Goal: Task Accomplishment & Management: Manage account settings

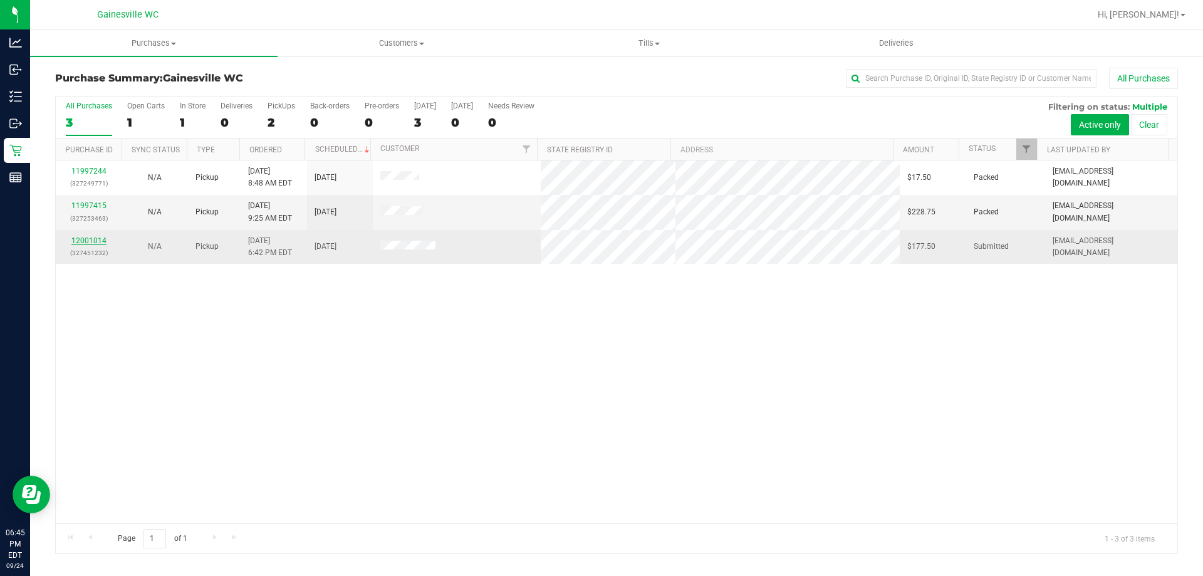
click at [95, 244] on link "12001014" at bounding box center [88, 240] width 35 height 9
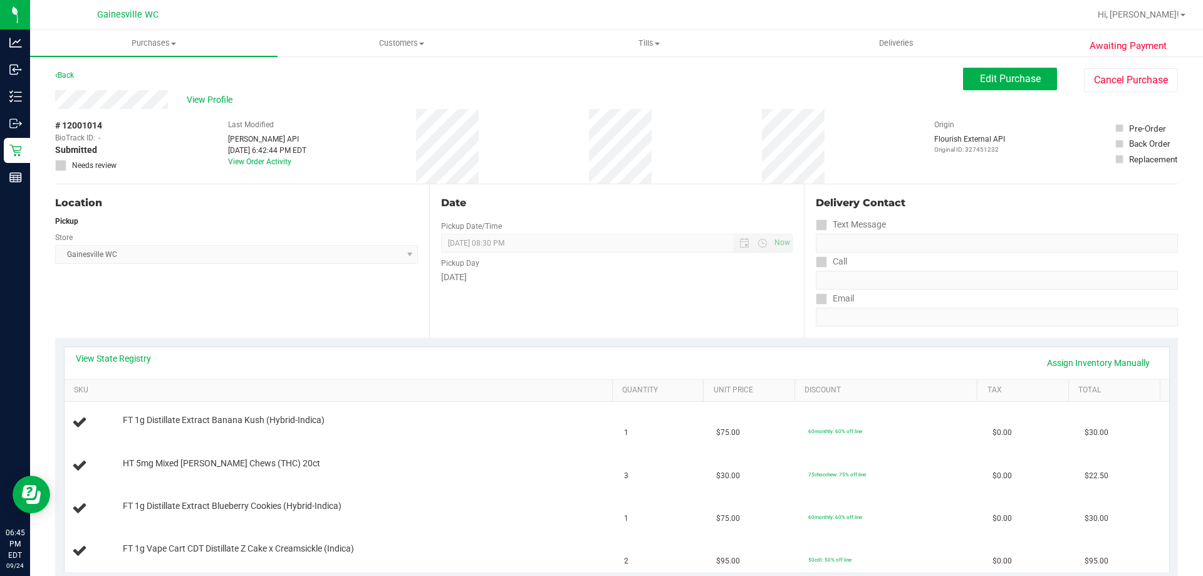
click at [362, 358] on div "View State Registry Assign Inventory Manually" at bounding box center [617, 362] width 1082 height 21
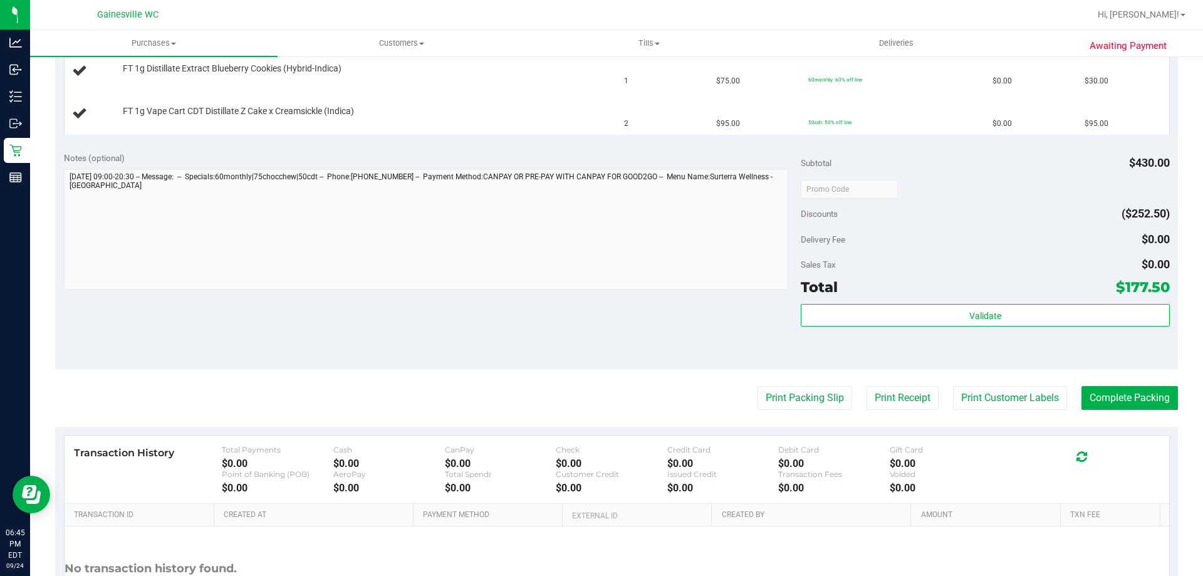
scroll to position [439, 0]
click at [789, 405] on button "Print Packing Slip" at bounding box center [805, 397] width 95 height 24
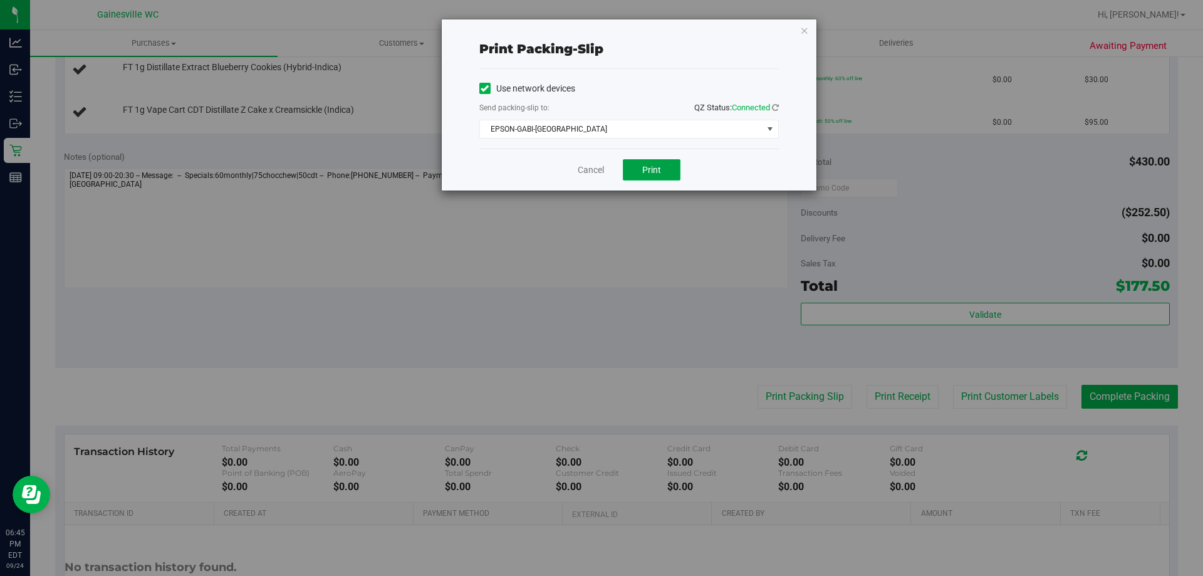
click at [671, 162] on button "Print" at bounding box center [652, 169] width 58 height 21
click at [611, 174] on div "Cancel Print" at bounding box center [629, 170] width 300 height 42
click at [598, 174] on link "Cancel" at bounding box center [591, 170] width 26 height 13
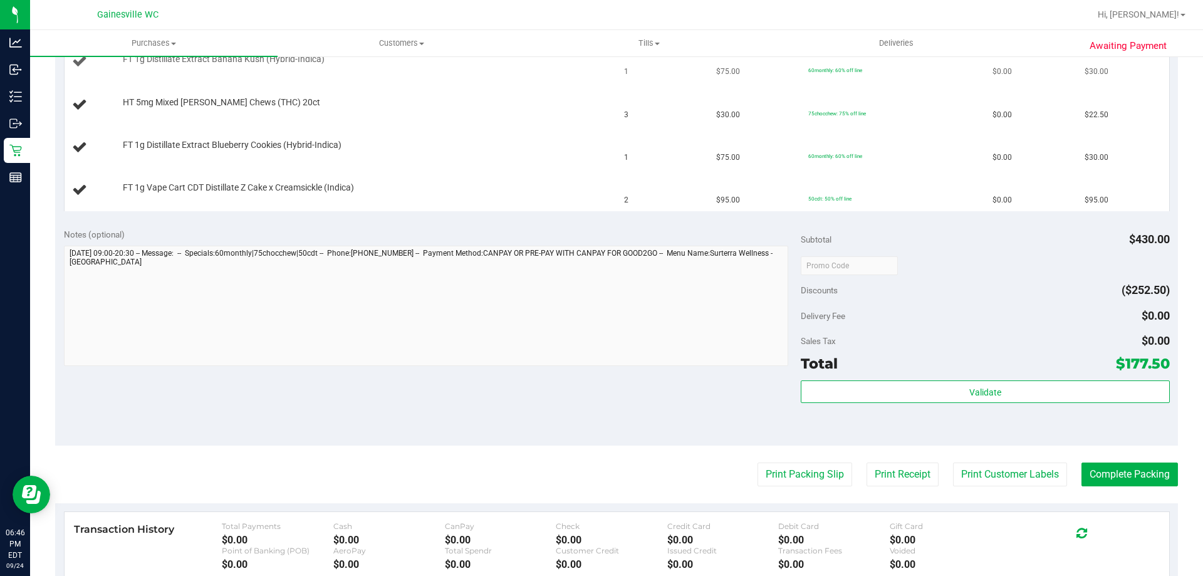
scroll to position [188, 0]
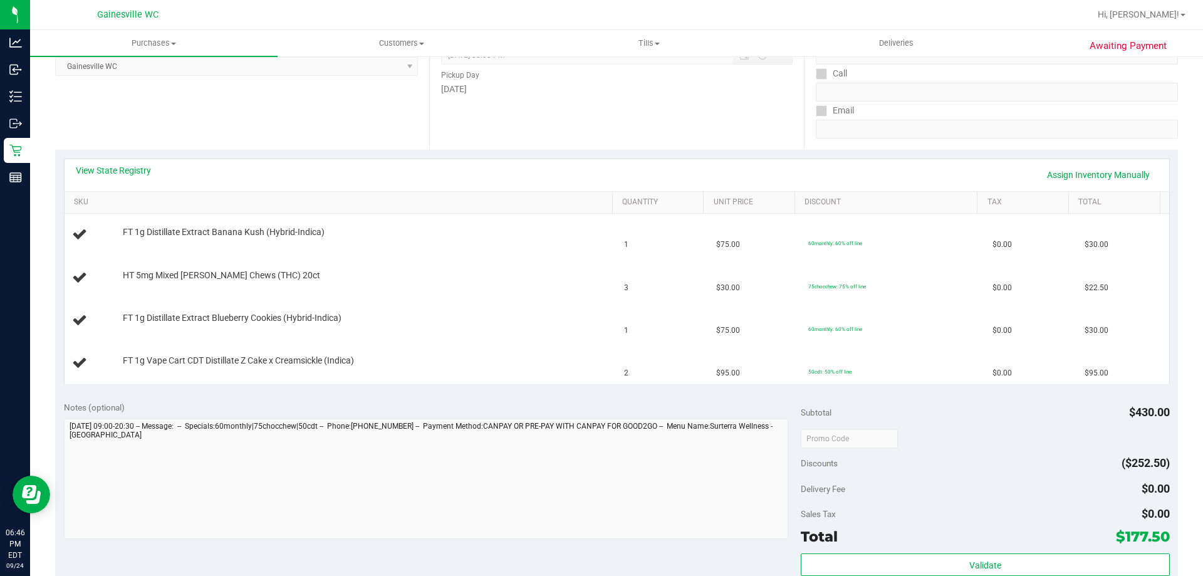
click at [545, 139] on div "Date Pickup Date/Time 09/24/2025 Now 09/24/2025 08:30 PM Now Pickup Day Wednesd…" at bounding box center [616, 73] width 374 height 154
click at [488, 321] on div "FT 1g Distillate Extract Blueberry Cookies (Hybrid-Indica)" at bounding box center [362, 318] width 490 height 13
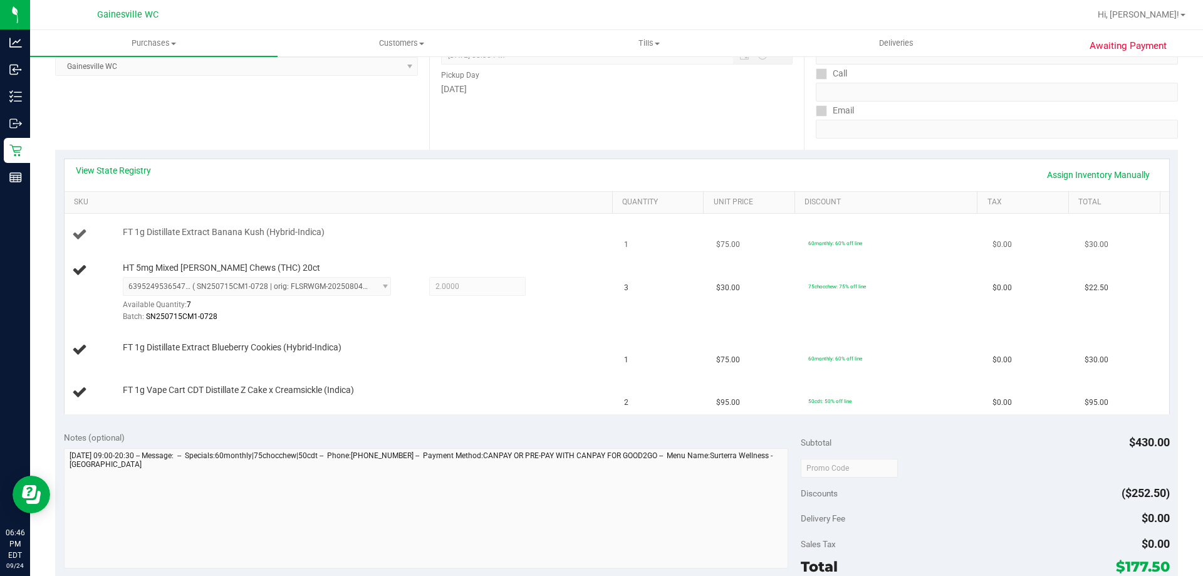
click at [444, 234] on div "FT 1g Distillate Extract Banana Kush (Hybrid-Indica)" at bounding box center [362, 232] width 490 height 13
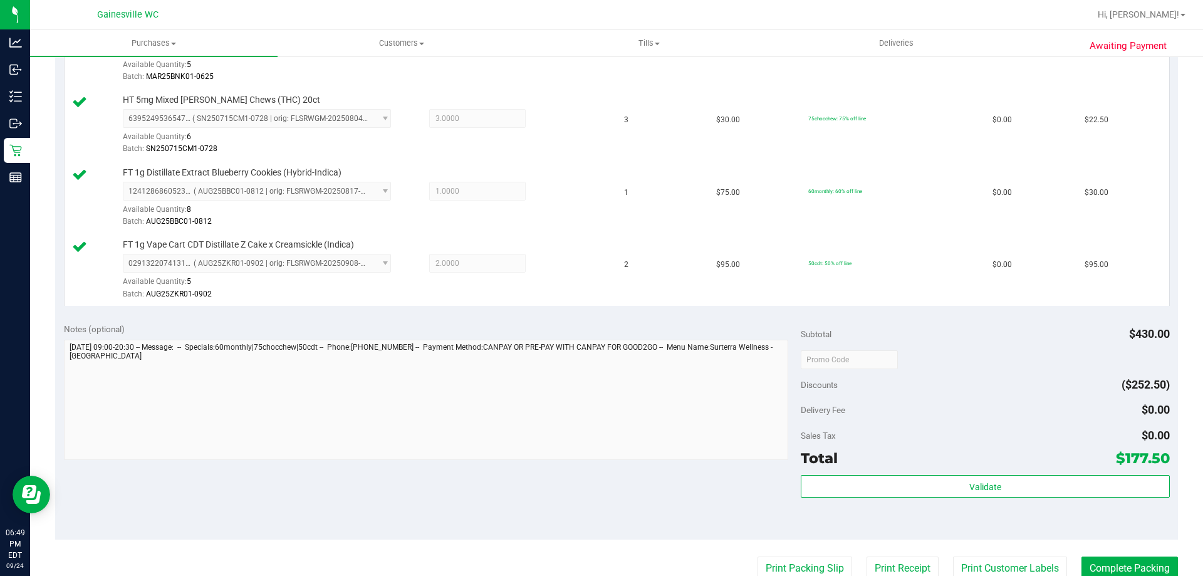
scroll to position [627, 0]
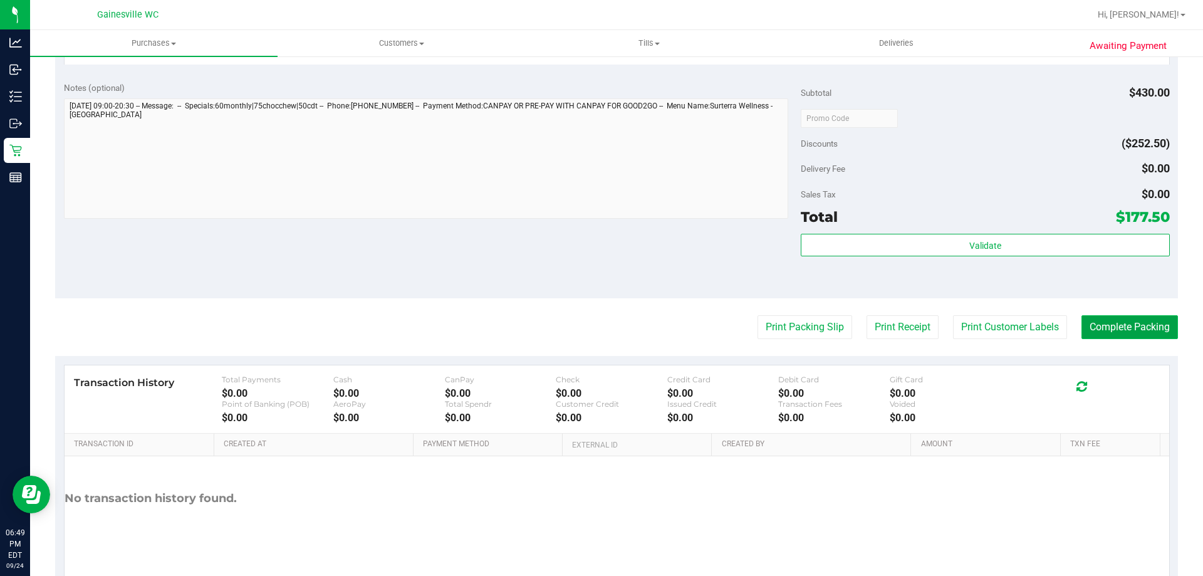
click at [1115, 321] on button "Complete Packing" at bounding box center [1130, 327] width 97 height 24
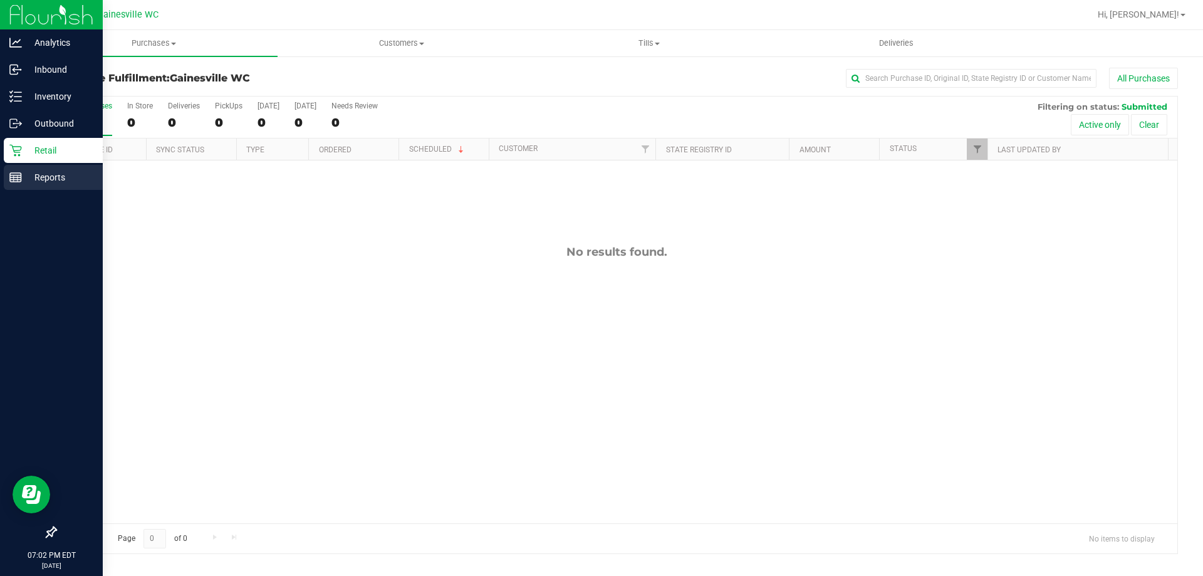
click at [52, 178] on p "Reports" at bounding box center [59, 177] width 75 height 15
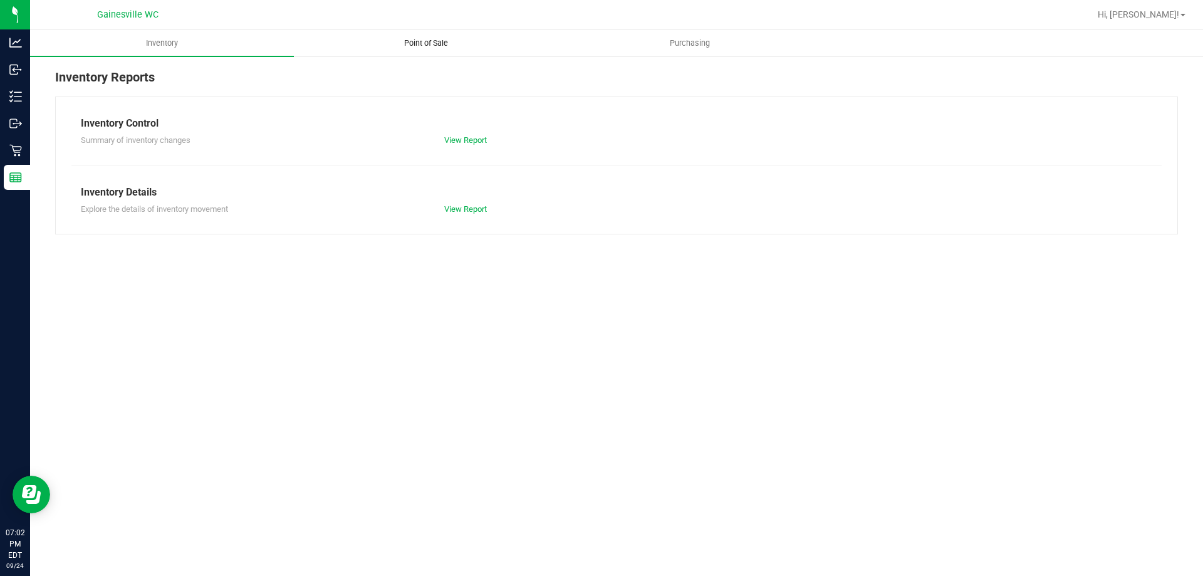
click at [413, 39] on span "Point of Sale" at bounding box center [426, 43] width 78 height 11
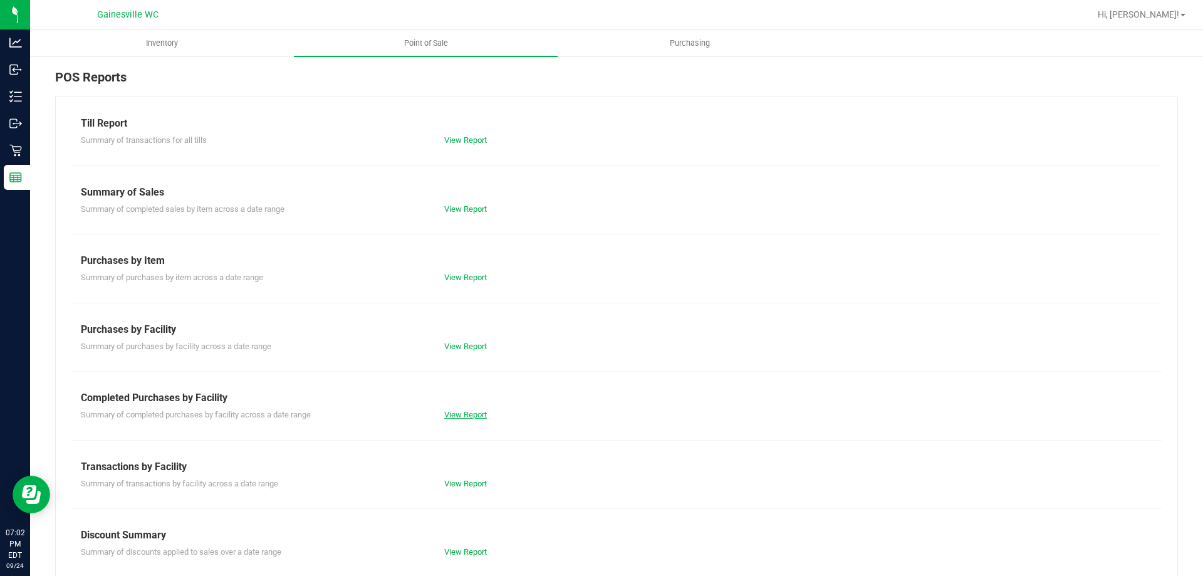
click at [456, 417] on link "View Report" at bounding box center [465, 414] width 43 height 9
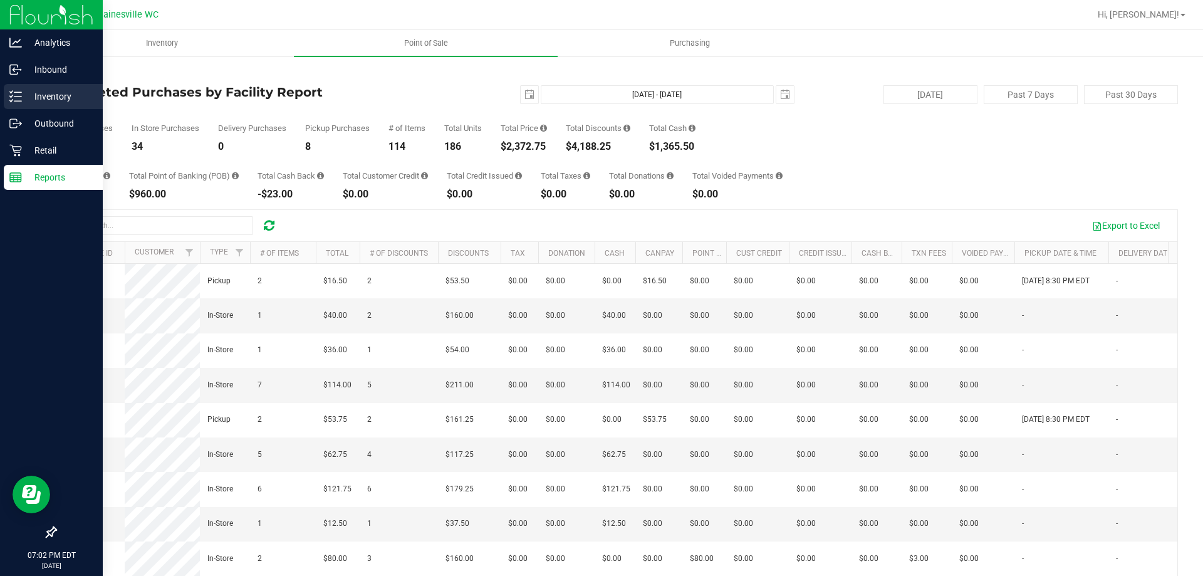
click at [57, 105] on div "Inventory" at bounding box center [53, 96] width 99 height 25
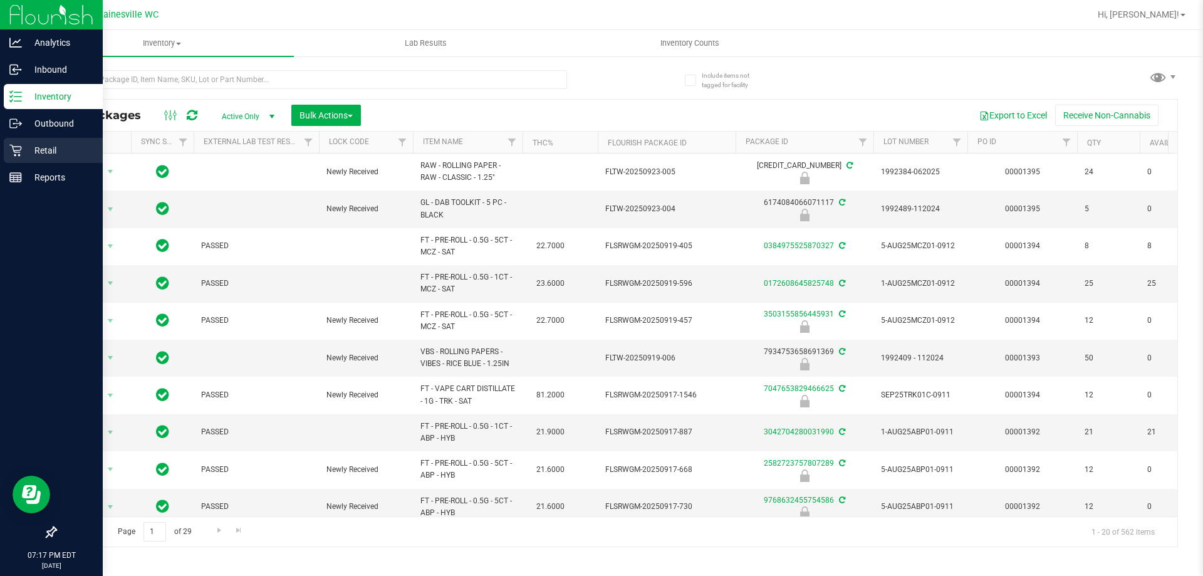
click at [20, 150] on icon at bounding box center [15, 151] width 12 height 12
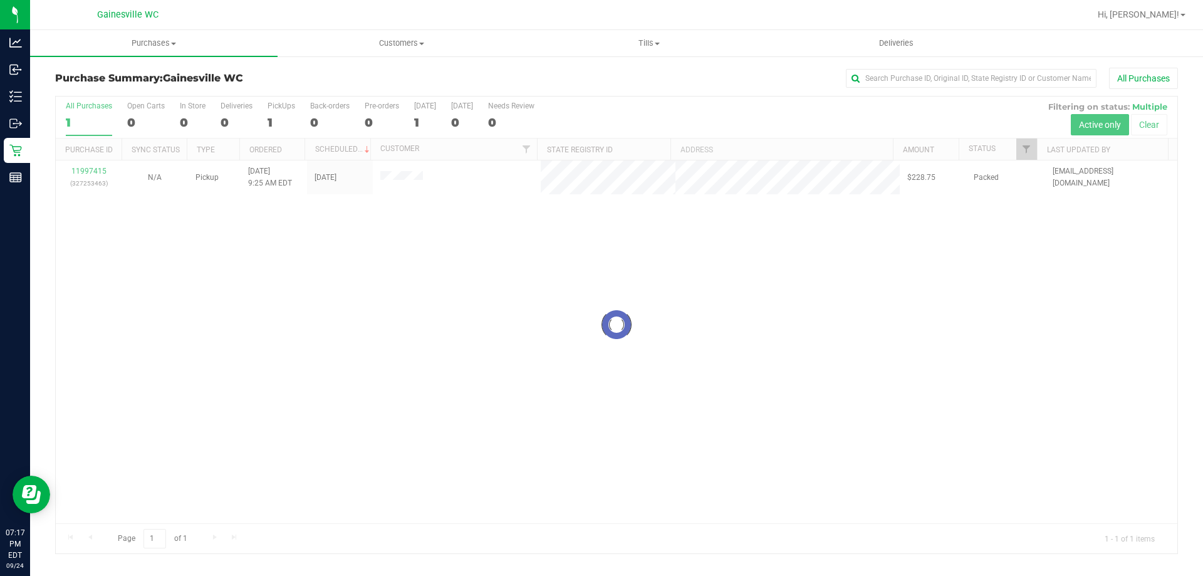
click at [280, 303] on div at bounding box center [617, 325] width 1122 height 457
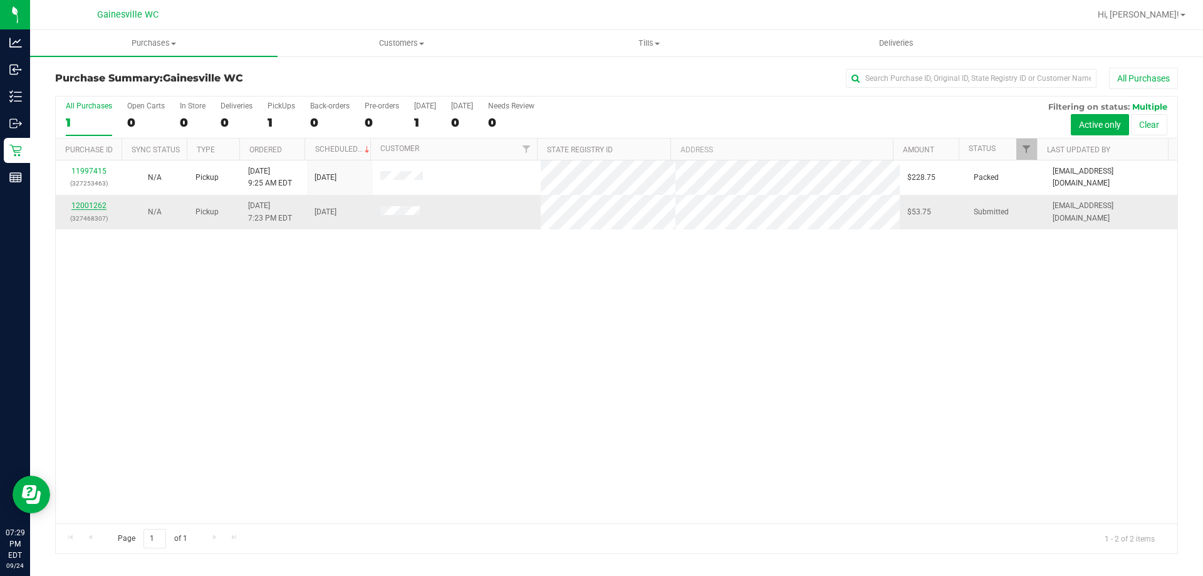
click at [88, 206] on link "12001262" at bounding box center [88, 205] width 35 height 9
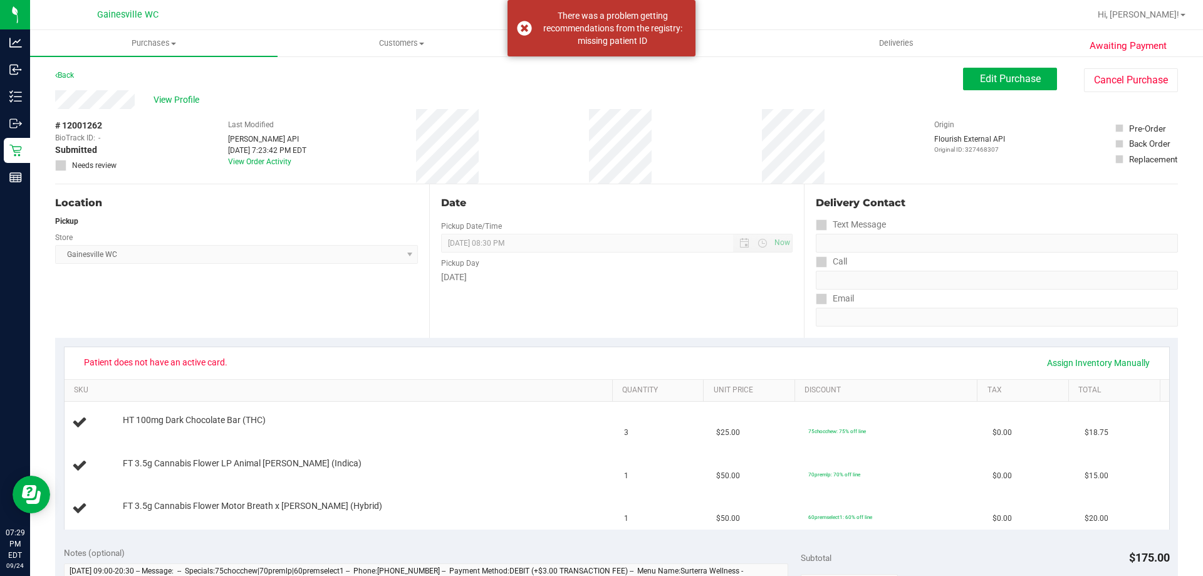
click at [373, 328] on div "Location Pickup Store Gainesville WC Select Store Bonita Springs WC Boynton Bea…" at bounding box center [242, 261] width 374 height 154
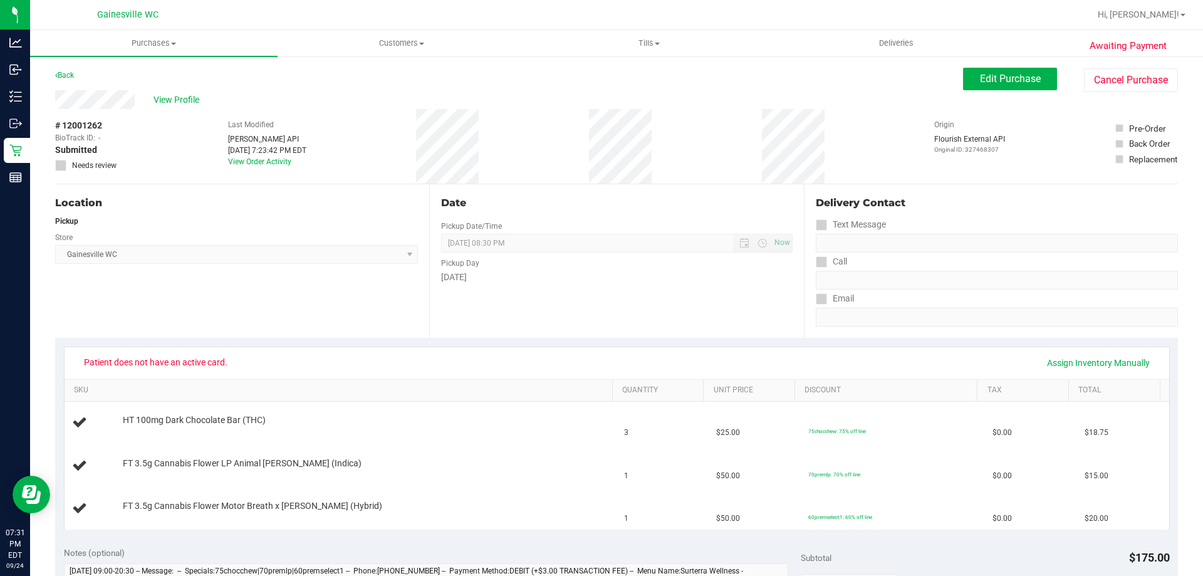
click at [380, 311] on div "Location Pickup Store Gainesville WC Select Store Bonita Springs WC Boynton Bea…" at bounding box center [242, 261] width 374 height 154
click at [174, 97] on span "View Profile" at bounding box center [179, 99] width 50 height 13
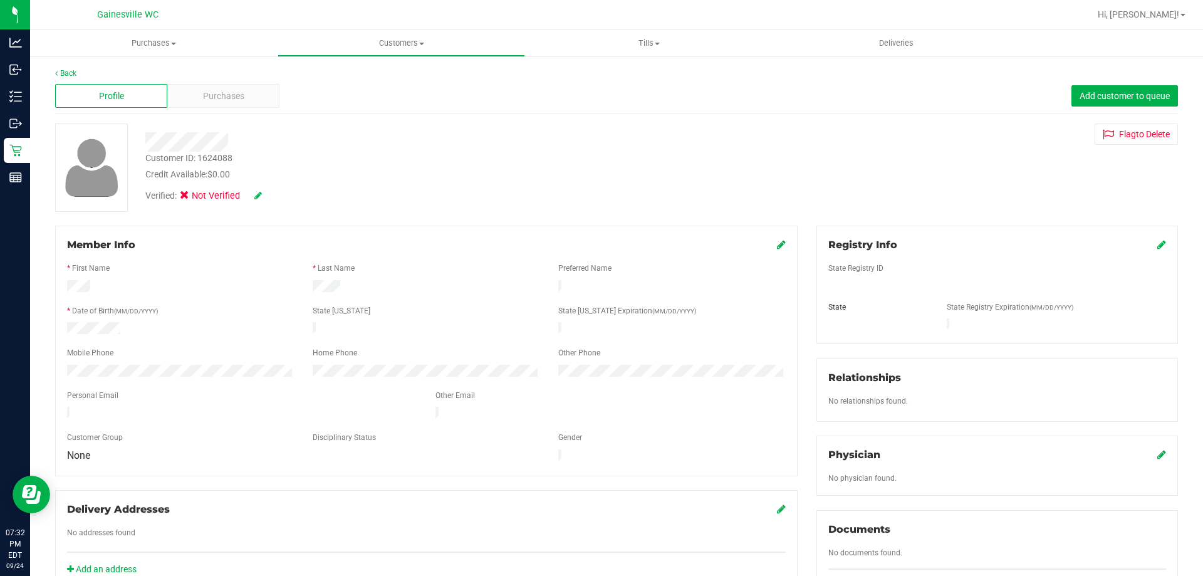
click at [1111, 137] on button "Flag to Delete" at bounding box center [1136, 133] width 83 height 21
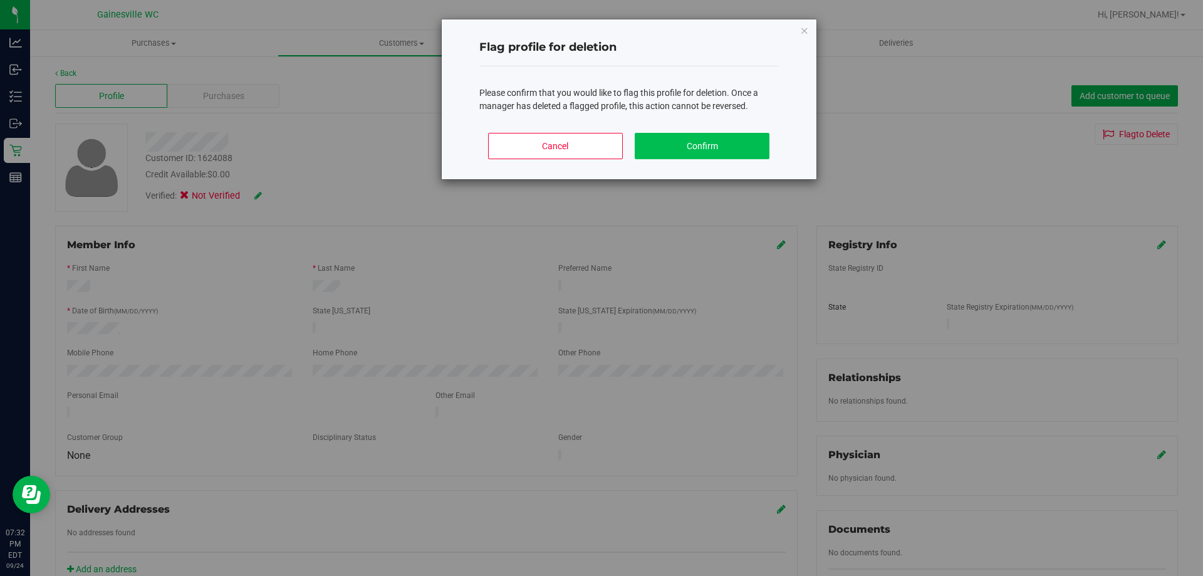
click at [728, 153] on button "Confirm" at bounding box center [702, 146] width 135 height 26
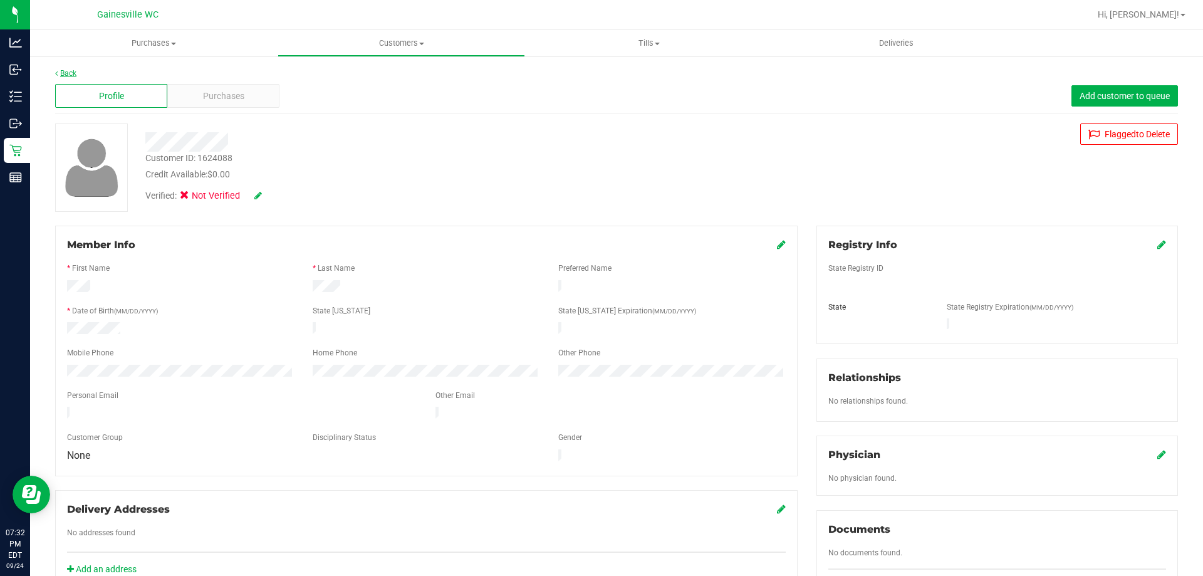
click at [72, 77] on link "Back" at bounding box center [65, 73] width 21 height 9
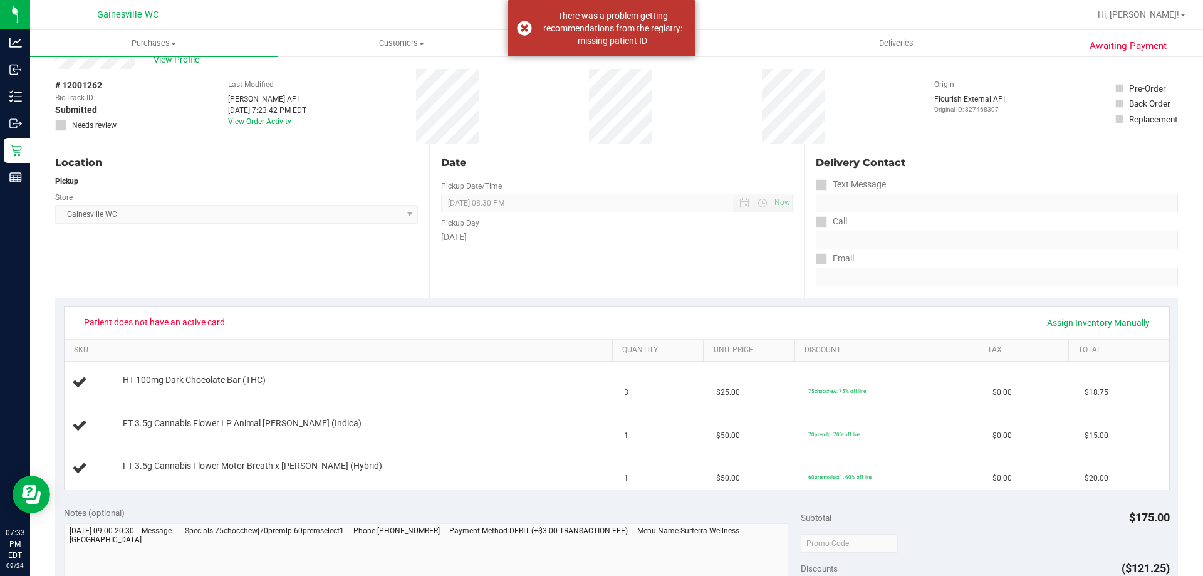
scroll to position [63, 0]
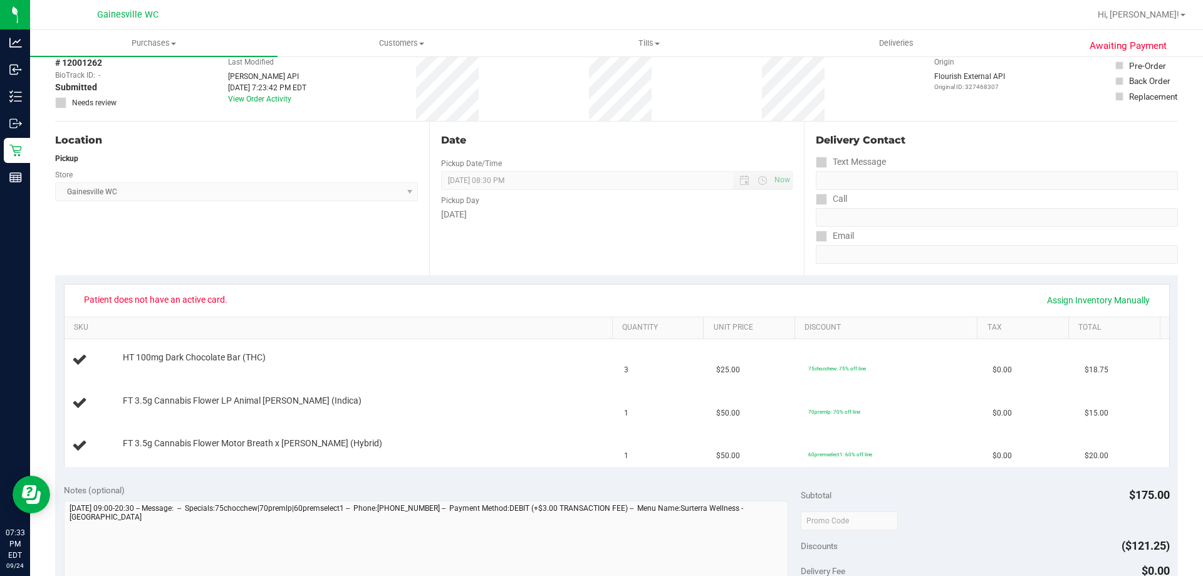
click at [598, 263] on div "Date Pickup Date/Time 09/24/2025 Now 09/24/2025 08:30 PM Now Pickup Day Wednesd…" at bounding box center [616, 199] width 374 height 154
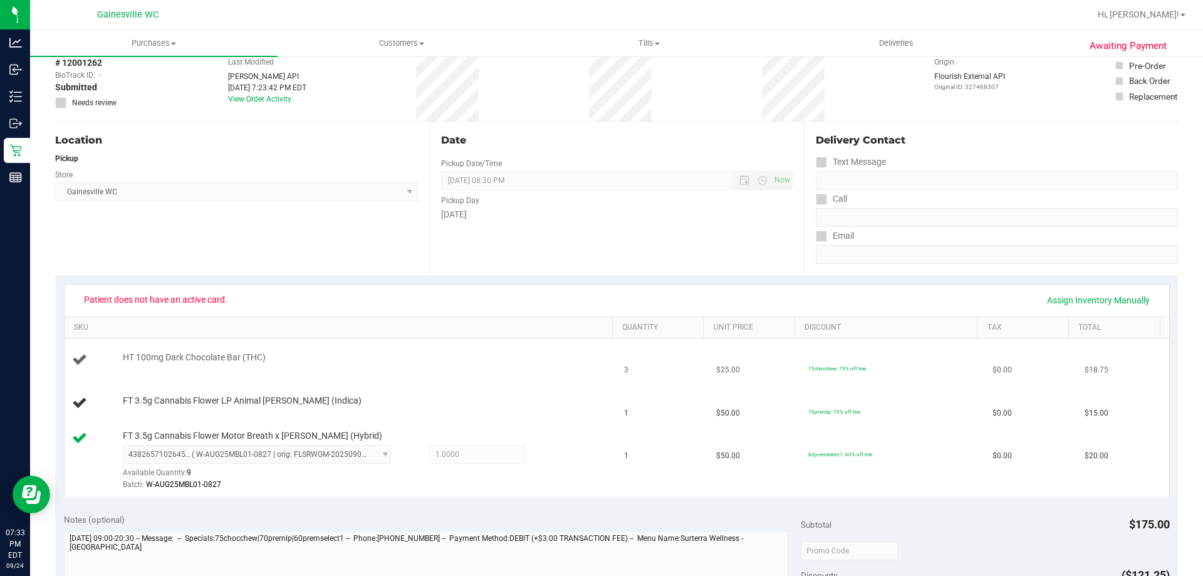
click at [400, 340] on td "HT 100mg Dark Chocolate Bar (THC)" at bounding box center [341, 360] width 553 height 43
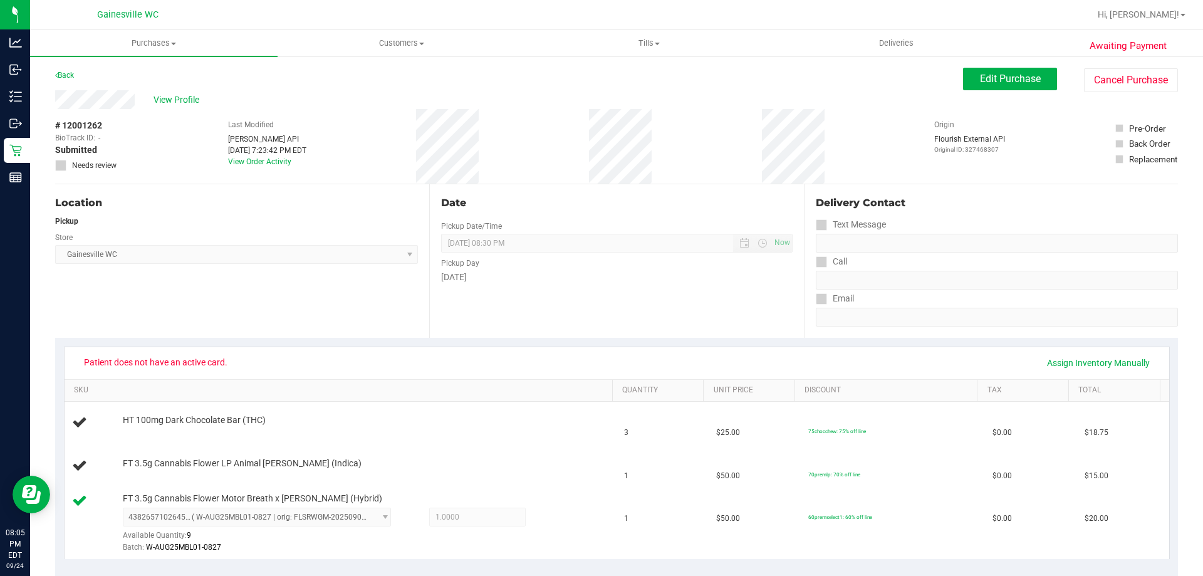
click at [70, 82] on div "Back" at bounding box center [64, 75] width 19 height 15
click at [74, 78] on link "Back" at bounding box center [64, 75] width 19 height 9
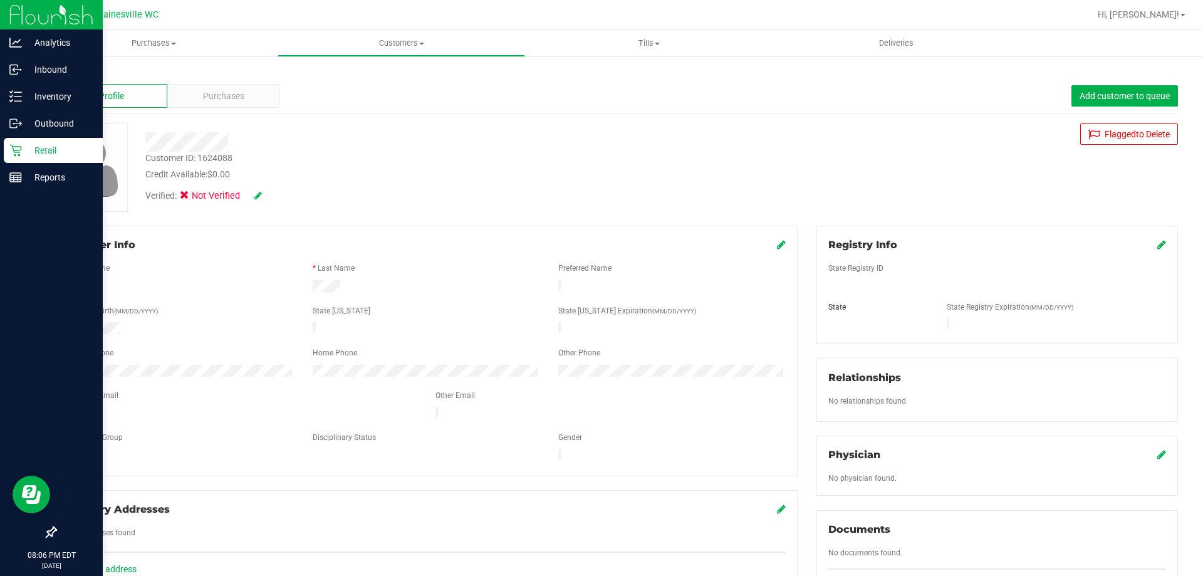
click at [13, 152] on icon at bounding box center [15, 150] width 13 height 13
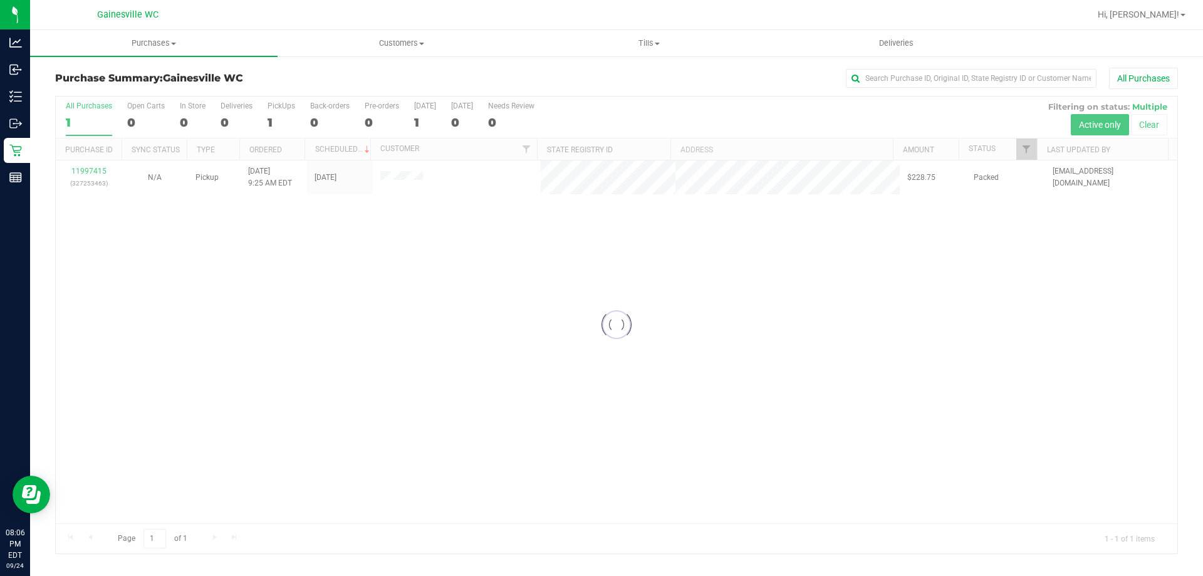
click at [91, 166] on div at bounding box center [617, 325] width 1122 height 457
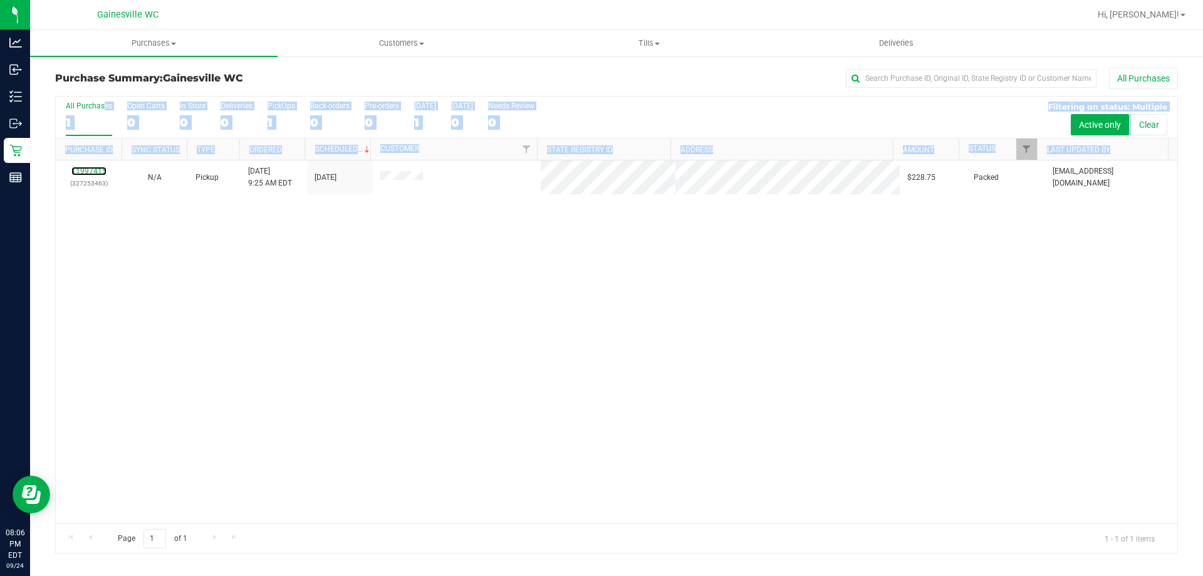
click at [91, 172] on link "11997415" at bounding box center [88, 171] width 35 height 9
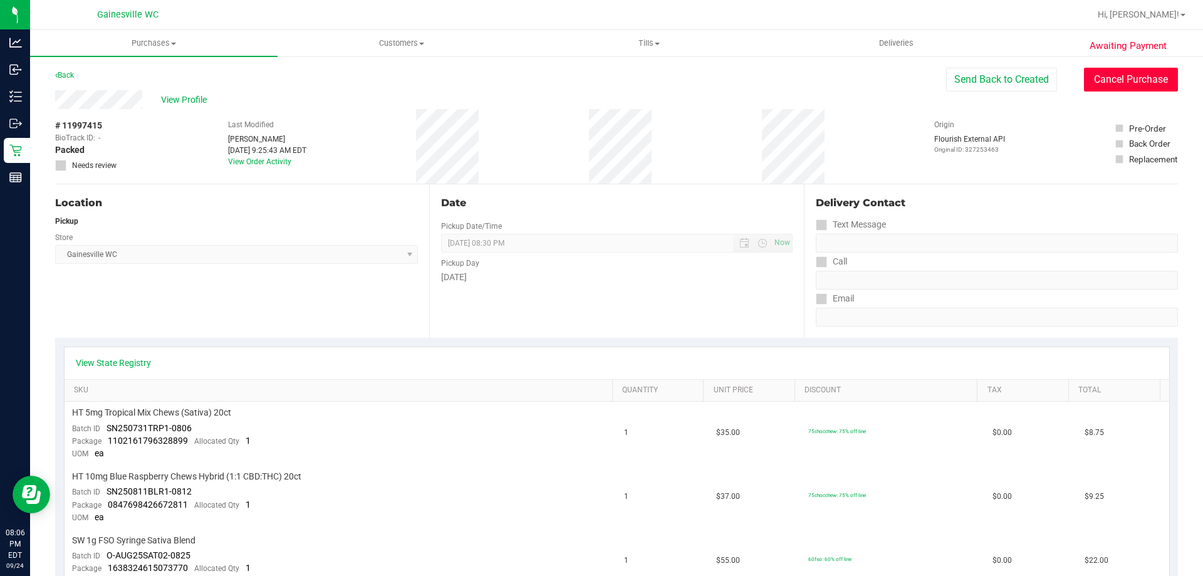
click at [1111, 85] on button "Cancel Purchase" at bounding box center [1131, 80] width 94 height 24
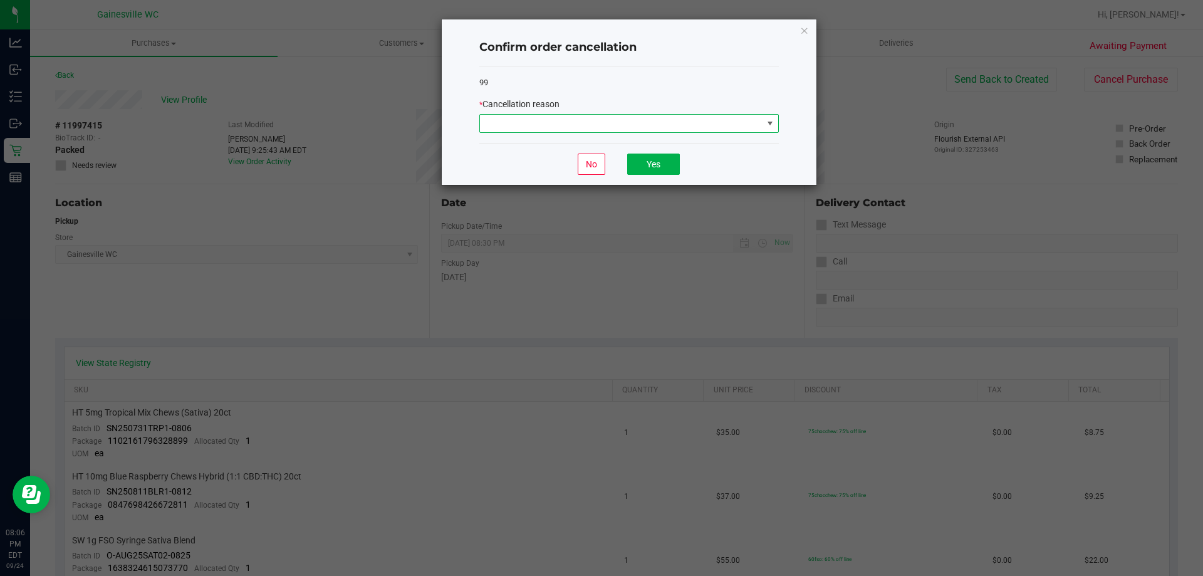
click at [567, 130] on span at bounding box center [621, 124] width 283 height 18
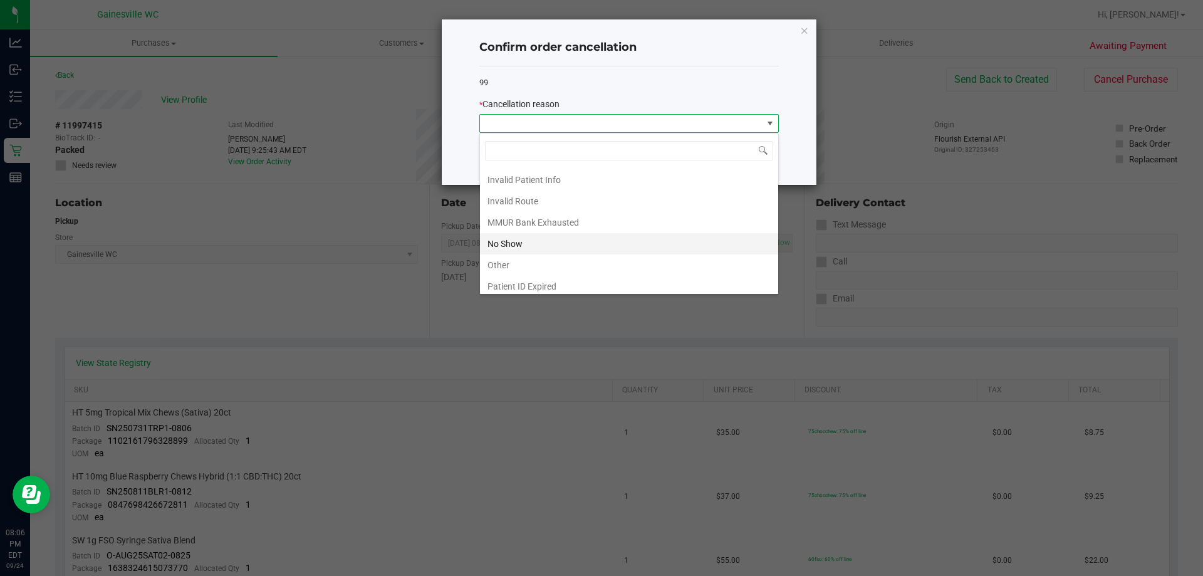
scroll to position [63, 0]
click at [516, 219] on li "No Show" at bounding box center [629, 221] width 298 height 21
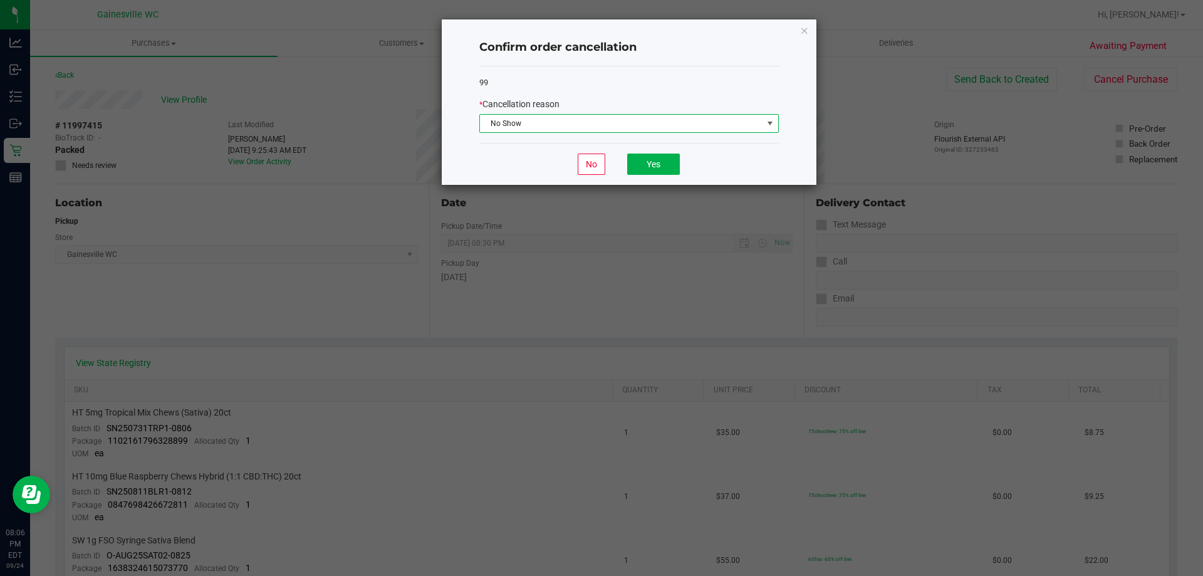
click at [652, 177] on div "No Yes" at bounding box center [629, 164] width 300 height 42
click at [660, 171] on button "Yes" at bounding box center [653, 164] width 53 height 21
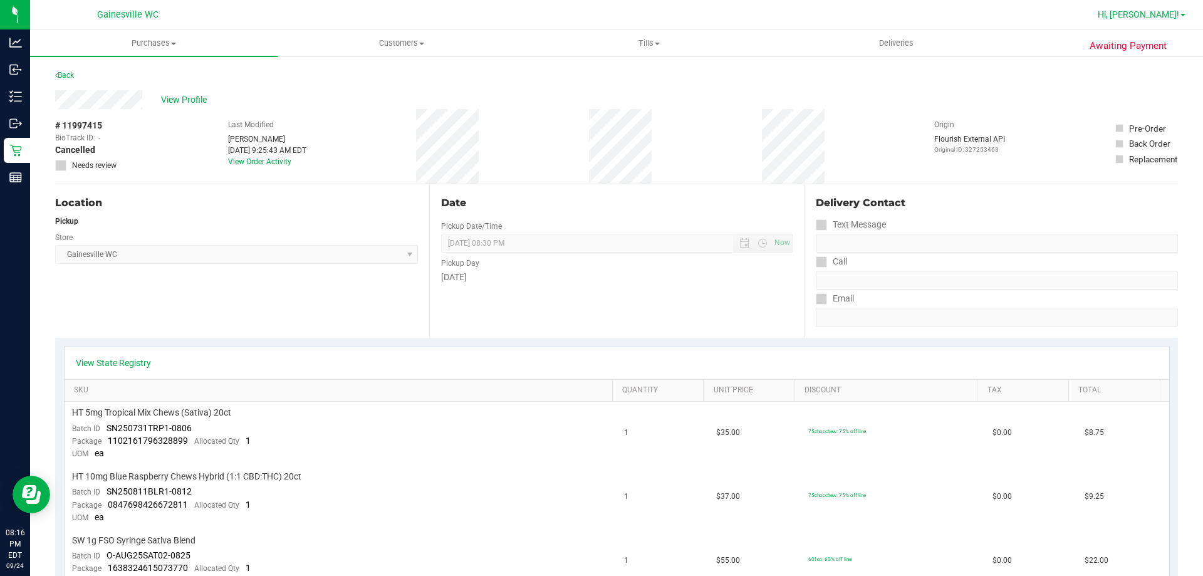
click at [1178, 13] on span "Hi, [PERSON_NAME]!" at bounding box center [1138, 14] width 81 height 10
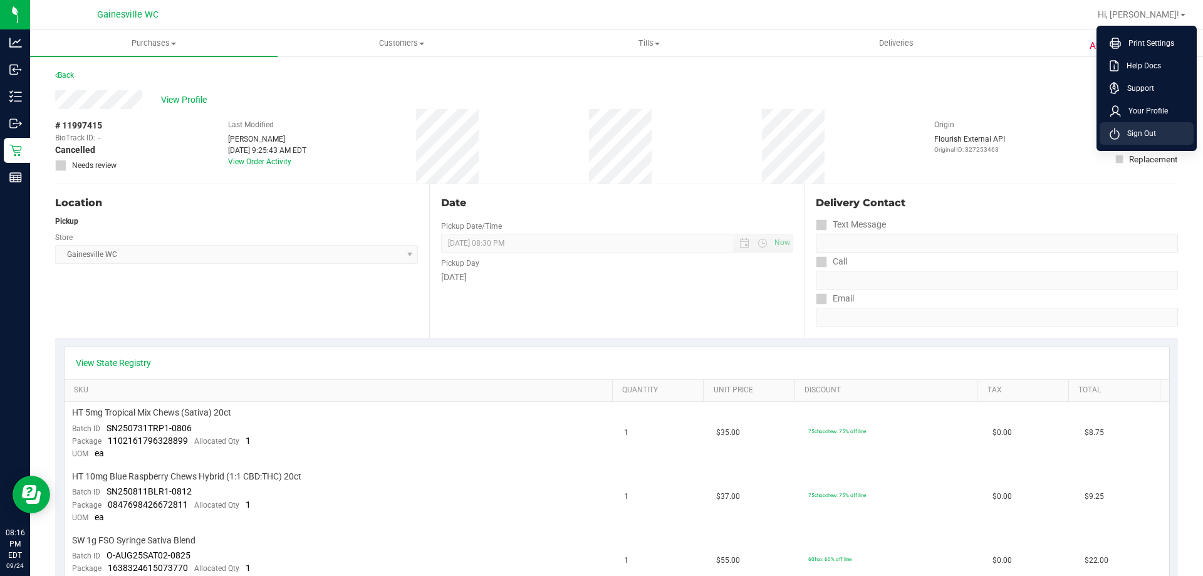
click at [1146, 130] on span "Sign Out" at bounding box center [1138, 133] width 36 height 13
